Goal: Information Seeking & Learning: Learn about a topic

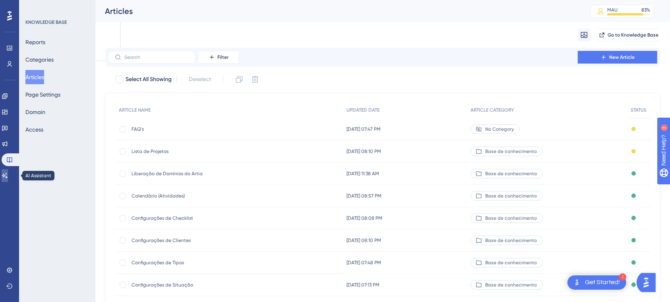
click at [7, 172] on icon at bounding box center [5, 175] width 6 height 6
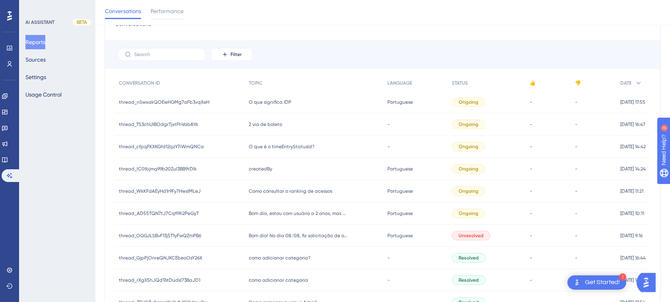
scroll to position [41, 0]
click at [194, 102] on span "thread_nSwxakQOEwHGMg7aFb3vqXeH" at bounding box center [164, 103] width 91 height 6
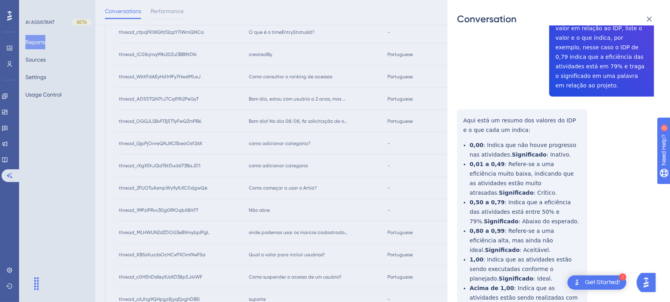
scroll to position [375, 0]
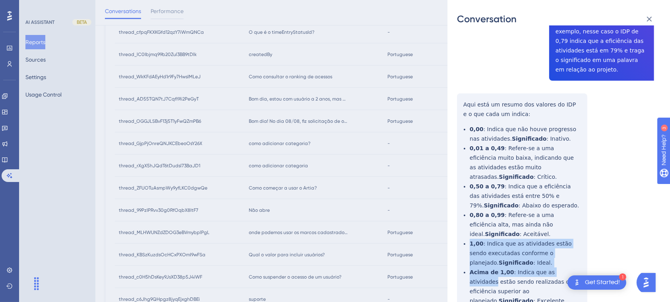
drag, startPoint x: 662, startPoint y: 223, endPoint x: 658, endPoint y: 190, distance: 33.3
click at [658, 190] on div "thread_nSwxakQOEwHGMg7aFb3vqXeH Copy - - 285204 User Conversation History [DATE…" at bounding box center [562, 163] width 210 height 276
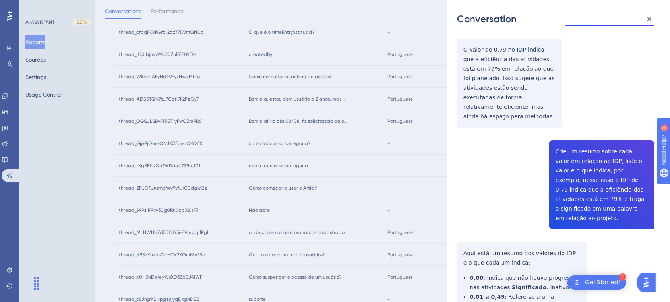
scroll to position [0, 0]
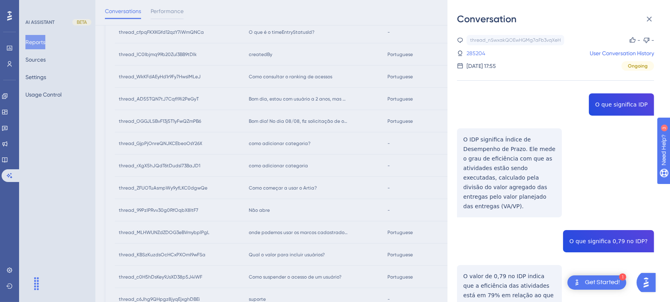
click at [480, 52] on link "285204" at bounding box center [475, 53] width 19 height 10
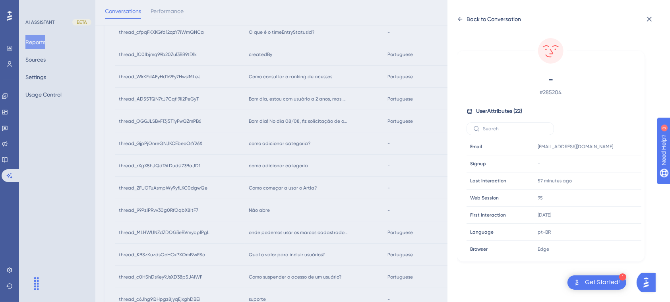
click at [460, 17] on icon at bounding box center [460, 19] width 6 height 6
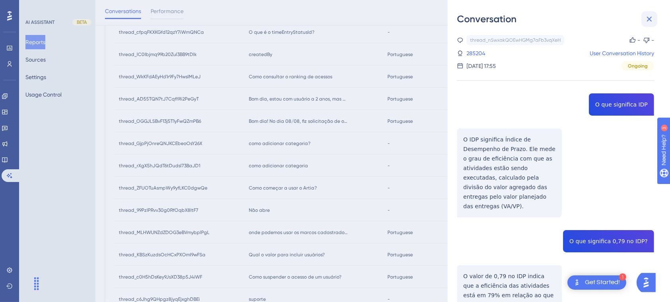
click at [648, 19] on icon at bounding box center [649, 19] width 10 height 10
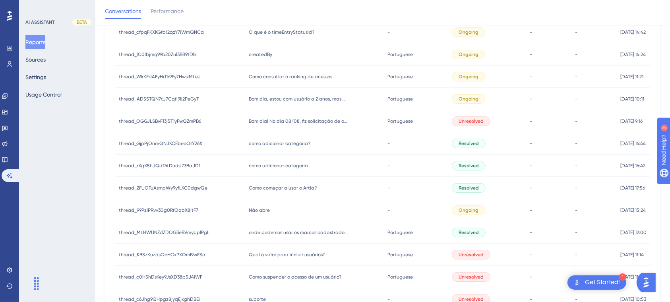
click at [249, 55] on span "createdBy" at bounding box center [260, 54] width 23 height 6
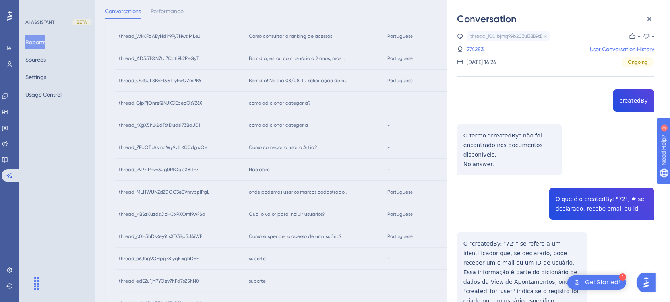
scroll to position [56, 0]
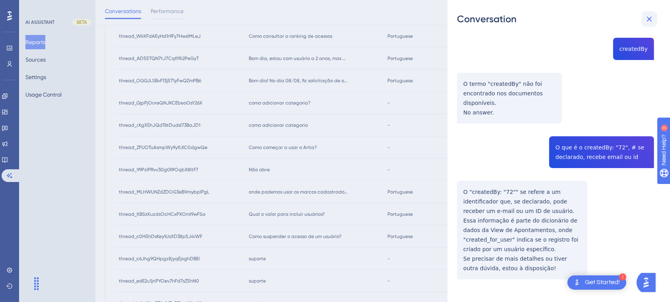
click at [649, 13] on button at bounding box center [649, 19] width 16 height 16
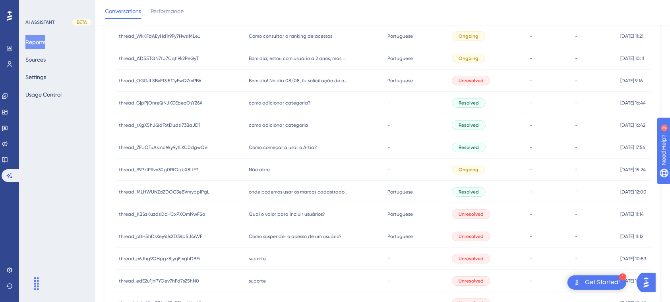
click at [277, 104] on span "como adicionar categoria?" at bounding box center [280, 103] width 62 height 6
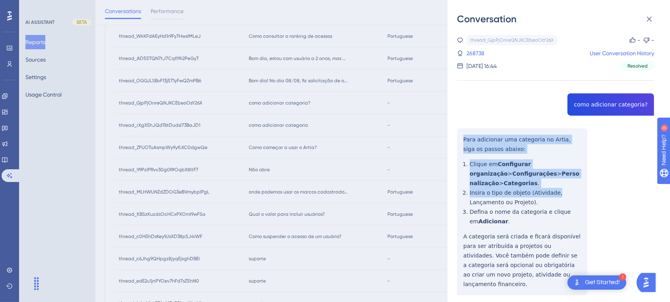
drag, startPoint x: 666, startPoint y: 91, endPoint x: 667, endPoint y: 189, distance: 98.9
click at [667, 189] on div "Conversation thread_GjpPjOnreQNJKCEbeoOsY26X Copy - - 268738 User Conversation …" at bounding box center [558, 151] width 222 height 302
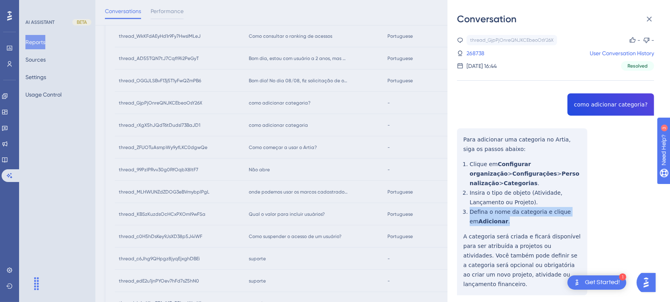
drag, startPoint x: 663, startPoint y: 199, endPoint x: 663, endPoint y: 218, distance: 18.7
click at [663, 218] on div "thread_GjpPjOnreQNJKCEbeoOsY26X Copy - - 268738 User Conversation History [DATE…" at bounding box center [562, 163] width 210 height 276
click at [657, 205] on div "thread_GjpPjOnreQNJKCEbeoOsY26X Copy - - 268738 User Conversation History [DATE…" at bounding box center [562, 163] width 210 height 276
click at [648, 17] on icon at bounding box center [649, 19] width 10 height 10
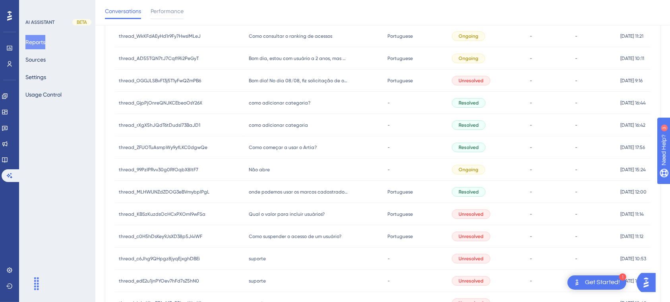
click at [264, 174] on div "Não abre Não abre" at bounding box center [314, 169] width 139 height 22
